Goal: Information Seeking & Learning: Learn about a topic

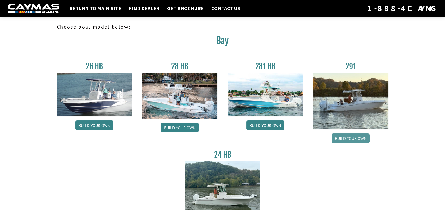
click at [359, 140] on link "Build your own" at bounding box center [351, 139] width 38 height 10
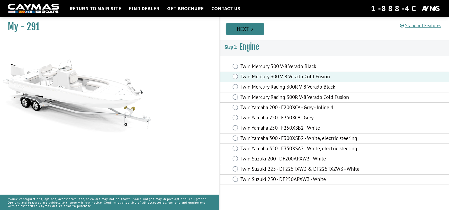
click at [255, 28] on link "Next" at bounding box center [245, 29] width 39 height 12
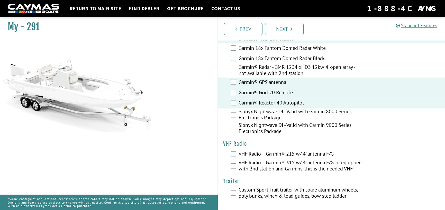
scroll to position [1405, 0]
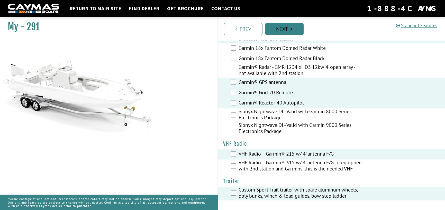
click at [290, 25] on link "Next" at bounding box center [284, 29] width 39 height 12
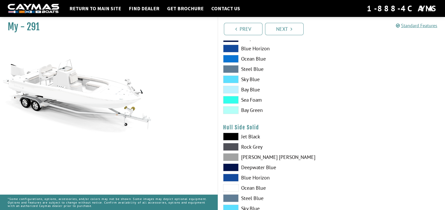
scroll to position [154, 0]
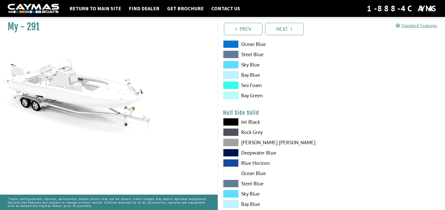
click at [230, 161] on span at bounding box center [230, 163] width 15 height 8
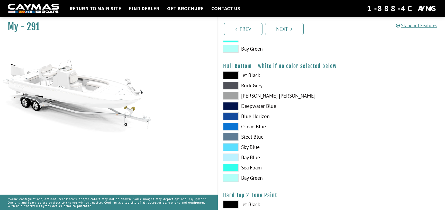
scroll to position [334, 0]
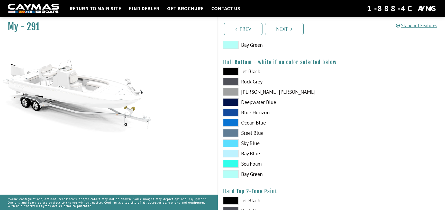
click at [233, 113] on span at bounding box center [230, 113] width 15 height 8
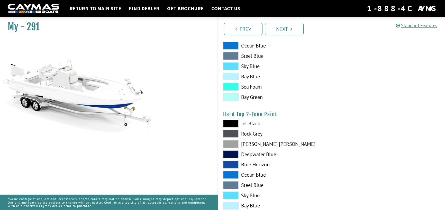
scroll to position [463, 0]
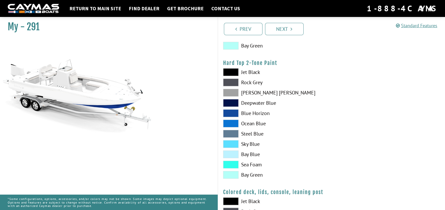
click at [232, 113] on span at bounding box center [230, 114] width 15 height 8
click at [231, 122] on span at bounding box center [230, 124] width 15 height 8
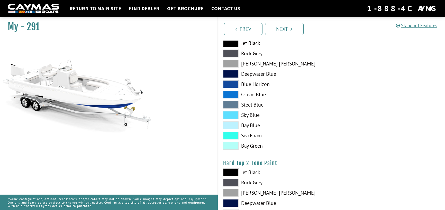
scroll to position [360, 0]
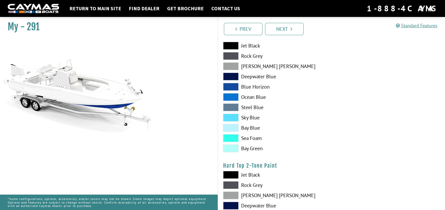
click at [236, 96] on span at bounding box center [230, 97] width 15 height 8
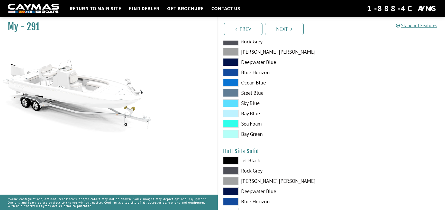
scroll to position [103, 0]
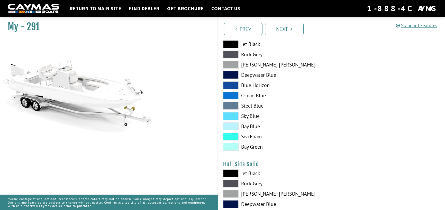
click at [236, 93] on span at bounding box center [230, 96] width 15 height 8
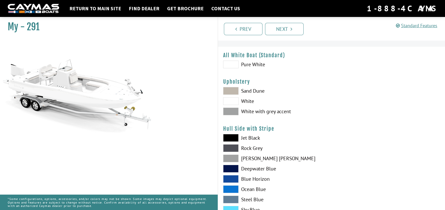
scroll to position [0, 0]
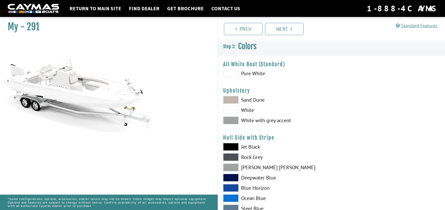
click at [226, 121] on span at bounding box center [230, 121] width 15 height 8
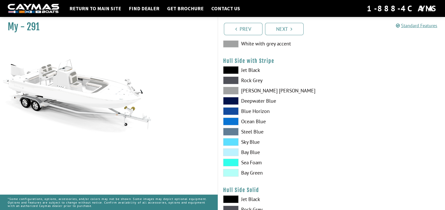
scroll to position [77, 0]
click at [232, 121] on span at bounding box center [230, 121] width 15 height 8
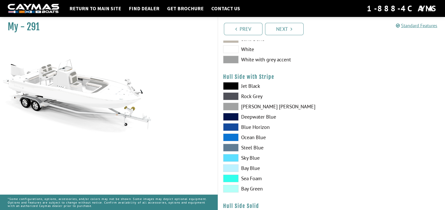
scroll to position [51, 0]
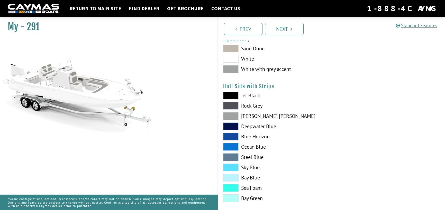
click at [234, 146] on span at bounding box center [230, 147] width 15 height 8
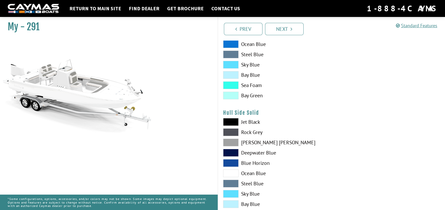
scroll to position [180, 0]
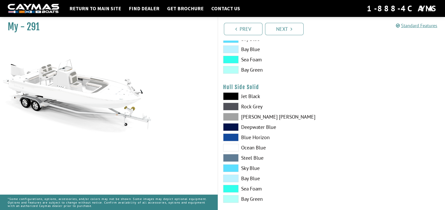
click at [231, 137] on span at bounding box center [230, 138] width 15 height 8
click at [229, 147] on span at bounding box center [230, 148] width 15 height 8
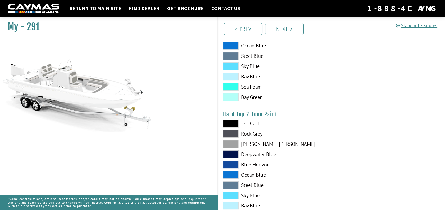
scroll to position [437, 0]
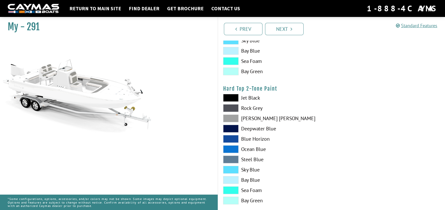
click at [233, 149] on span at bounding box center [230, 150] width 15 height 8
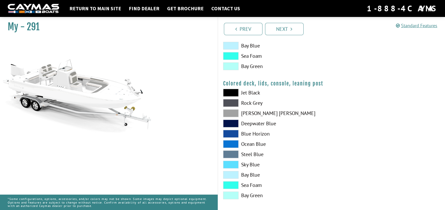
scroll to position [575, 0]
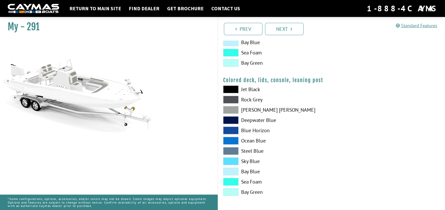
click at [232, 138] on span at bounding box center [230, 141] width 15 height 8
click at [289, 28] on link "Next" at bounding box center [284, 29] width 39 height 12
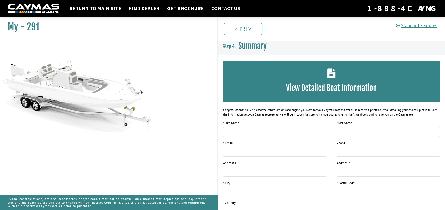
scroll to position [0, 0]
click at [301, 89] on h3 "View Detailed Boat Information" at bounding box center [332, 89] width 202 height 10
click at [247, 30] on link "Prev" at bounding box center [243, 29] width 39 height 12
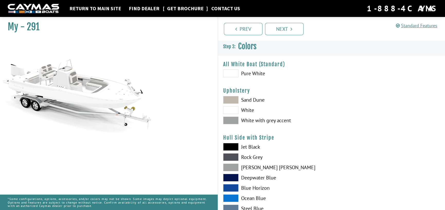
click at [185, 9] on link "Get Brochure" at bounding box center [186, 8] width 42 height 7
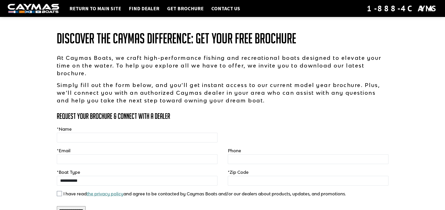
scroll to position [21, 0]
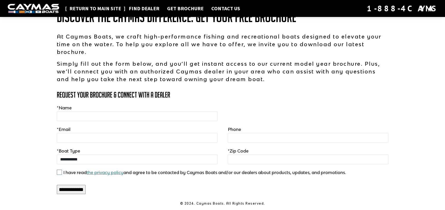
click at [94, 6] on link "Return to main site" at bounding box center [95, 8] width 57 height 7
